Goal: Use online tool/utility: Utilize a website feature to perform a specific function

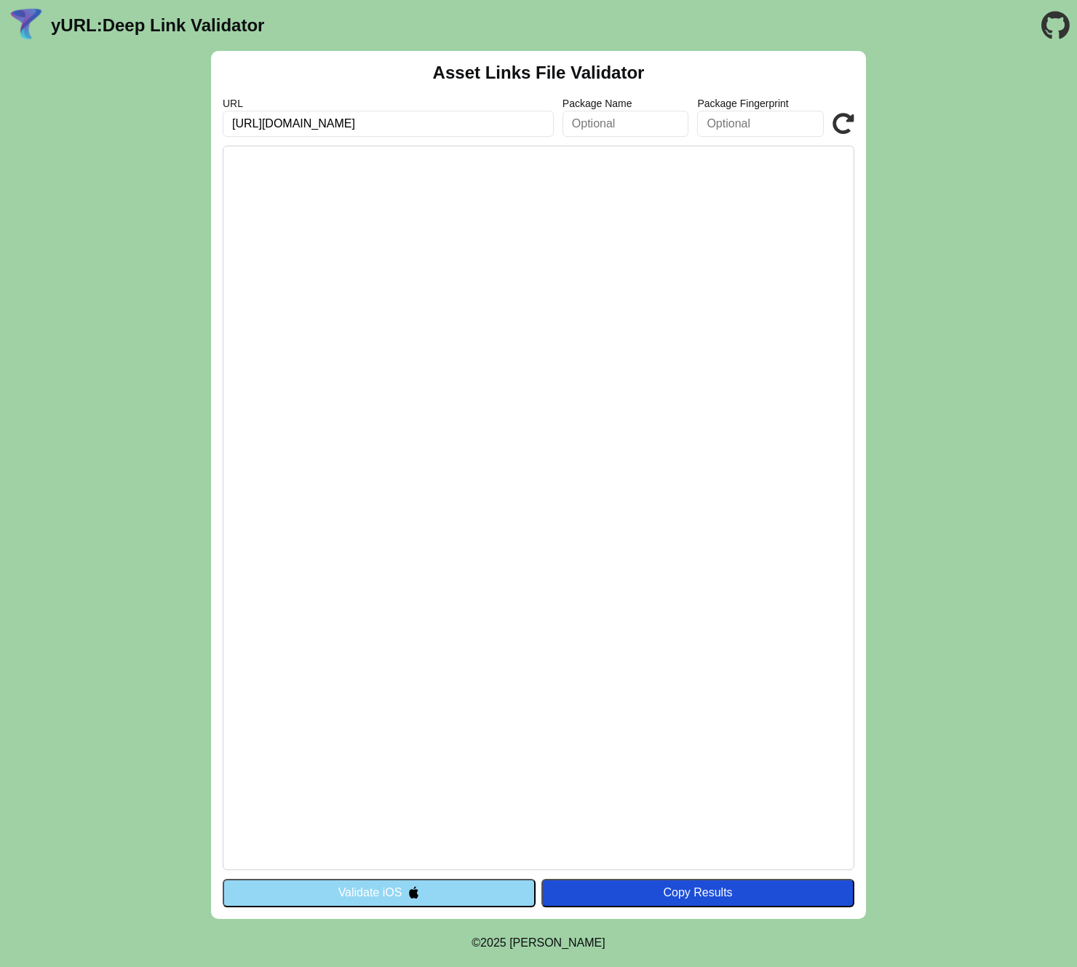
click at [405, 889] on button "Validate iOS" at bounding box center [379, 892] width 313 height 28
click at [967, 208] on div "Asset Links File Validator URL https://wwwkolayavans.com Package Name Package F…" at bounding box center [538, 485] width 1077 height 868
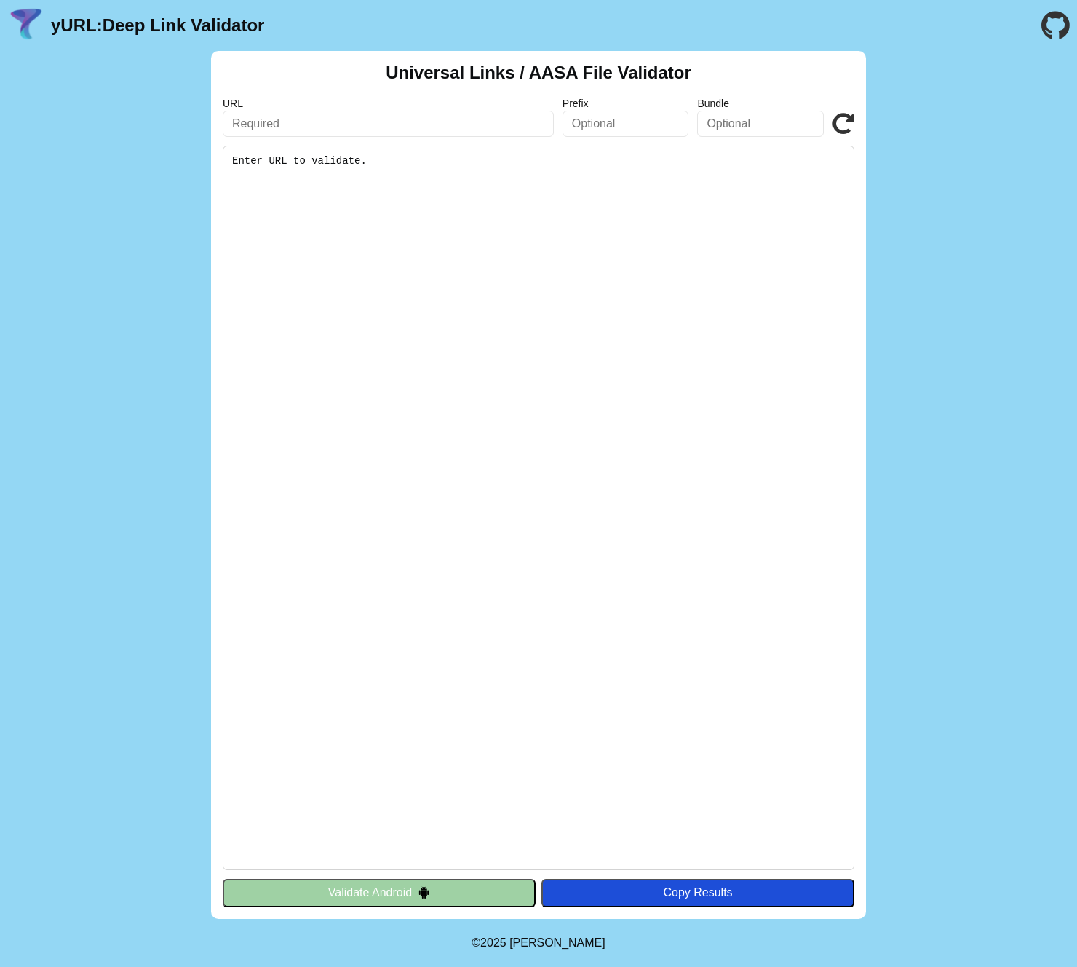
click at [370, 140] on div "Universal Links / AASA File Validator URL Prefix Bundle Validate Enter URL to v…" at bounding box center [538, 485] width 655 height 868
click at [370, 126] on input "text" at bounding box center [388, 124] width 331 height 26
type input "[URL][DOMAIN_NAME]"
click at [512, 903] on button "Validate Android" at bounding box center [379, 892] width 313 height 28
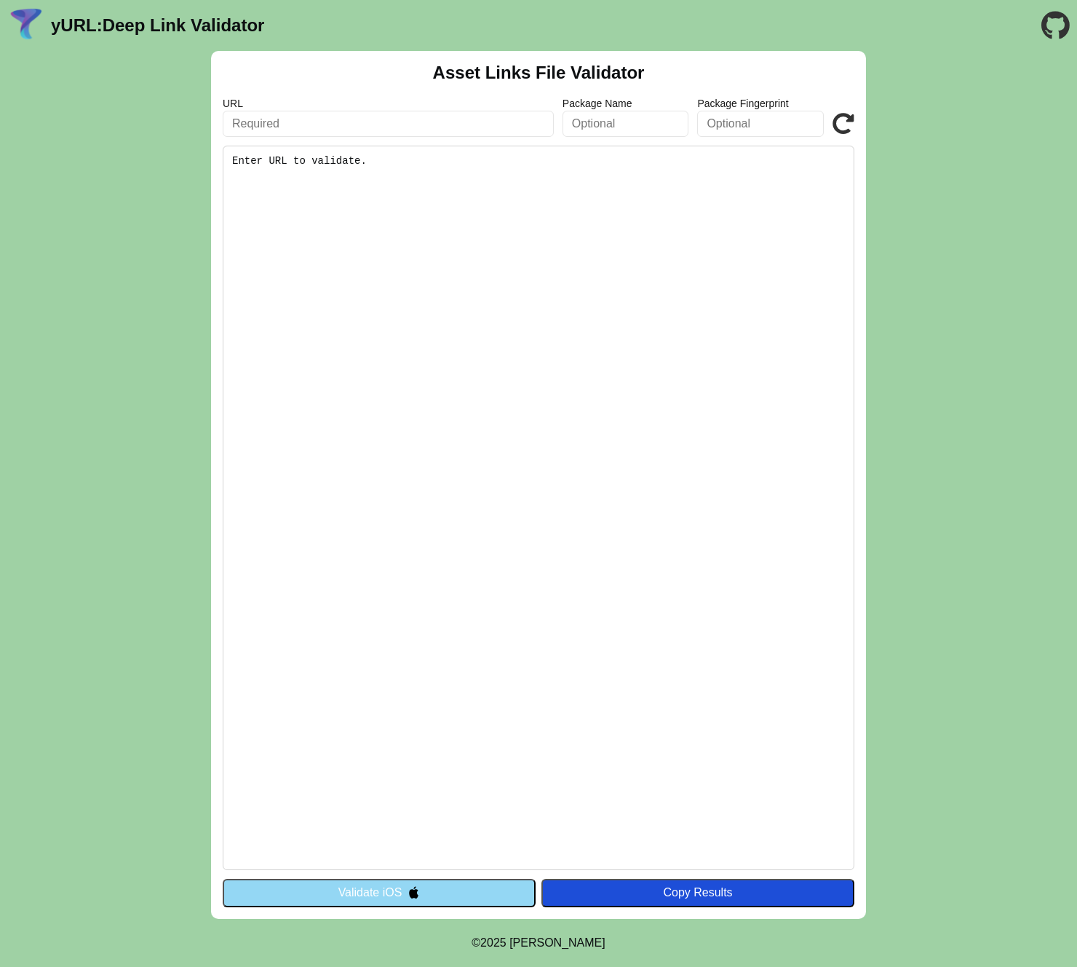
click at [390, 117] on input "text" at bounding box center [388, 124] width 331 height 26
type input "[URL][DOMAIN_NAME]"
click at [453, 892] on button "Validate iOS" at bounding box center [379, 892] width 313 height 28
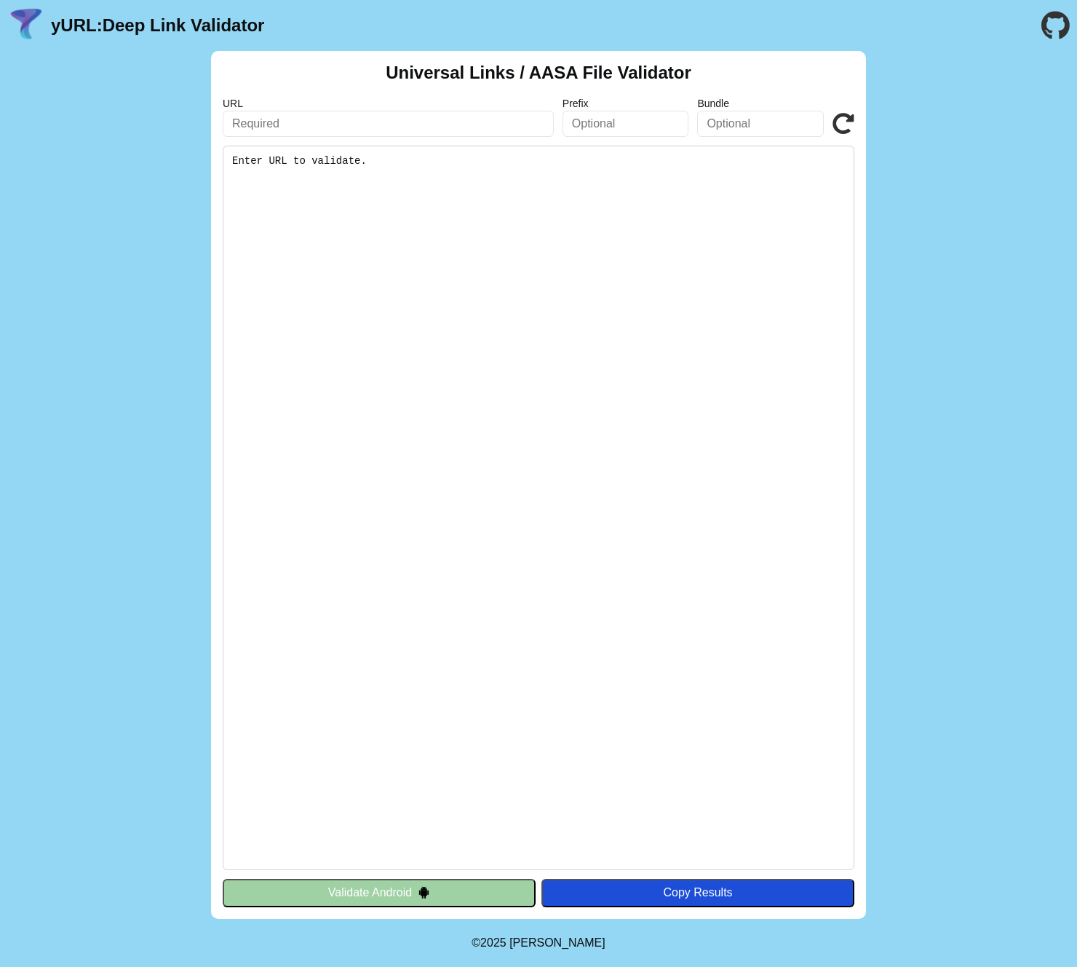
click at [927, 177] on div "Universal Links / AASA File Validator URL Prefix Bundle Validate Enter URL to v…" at bounding box center [538, 485] width 1077 height 868
